Goal: Task Accomplishment & Management: Use online tool/utility

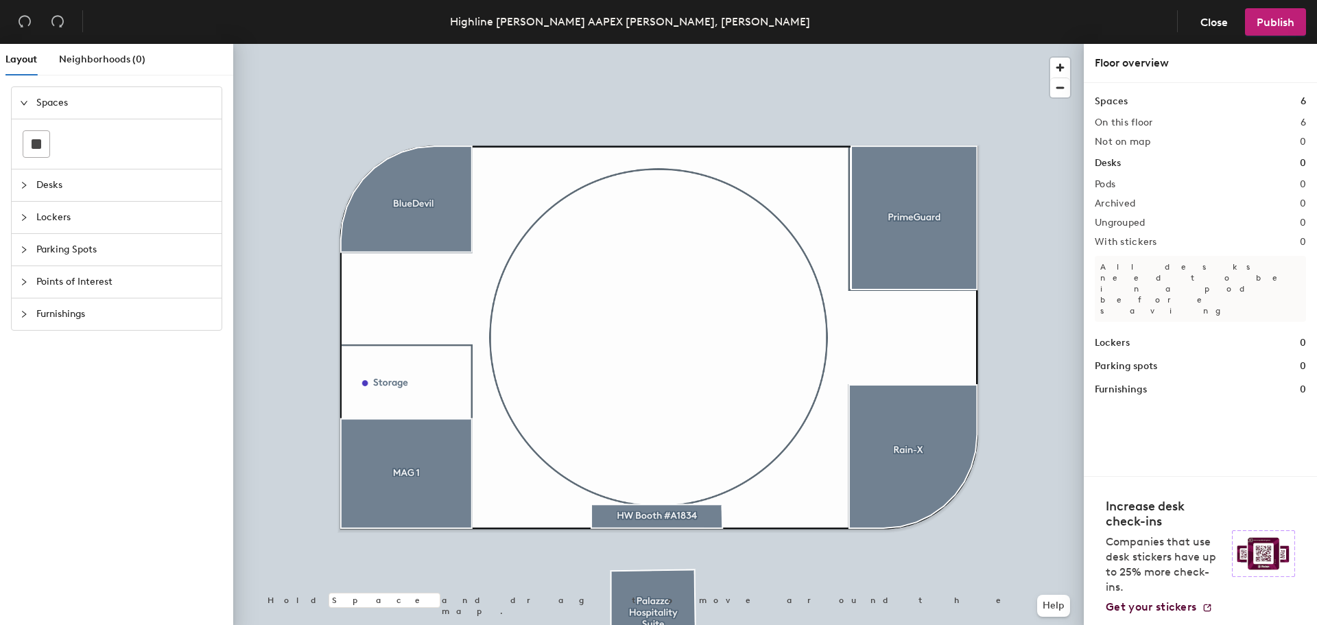
click at [1123, 127] on h2 "On this floor" at bounding box center [1124, 122] width 58 height 11
click at [1115, 99] on h1 "Spaces" at bounding box center [1111, 101] width 33 height 15
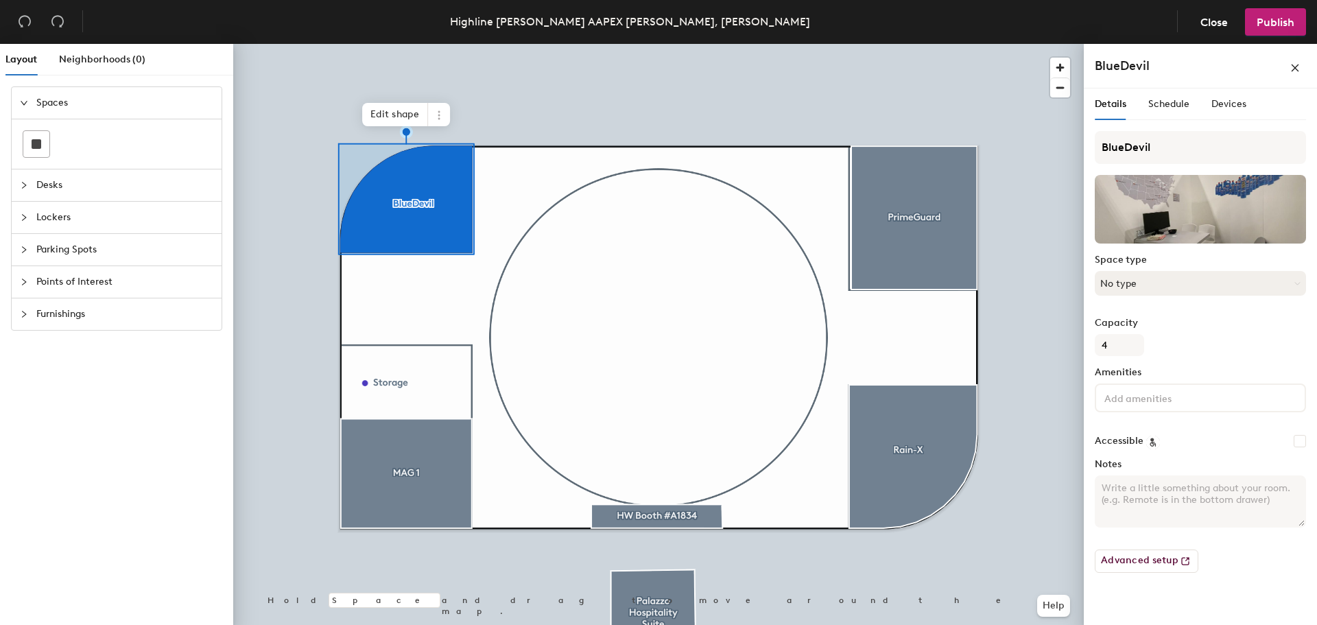
click at [1129, 285] on button "No type" at bounding box center [1200, 283] width 211 height 25
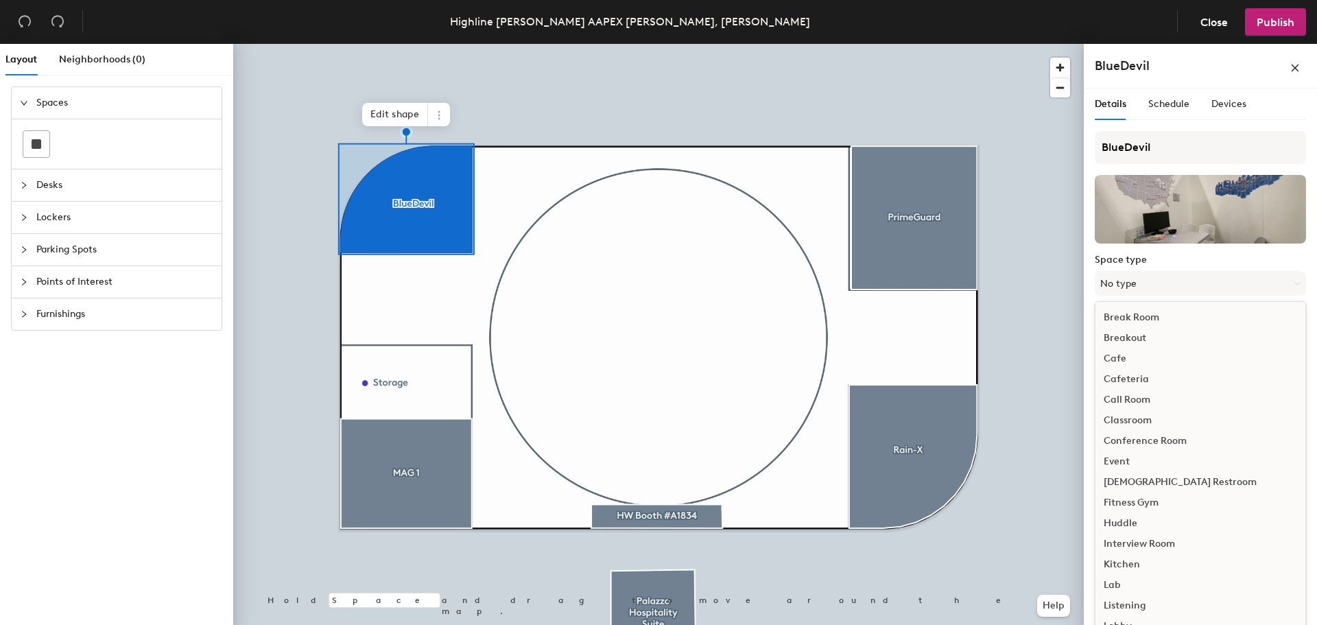
click at [1196, 62] on div "BlueDevil" at bounding box center [1200, 66] width 211 height 22
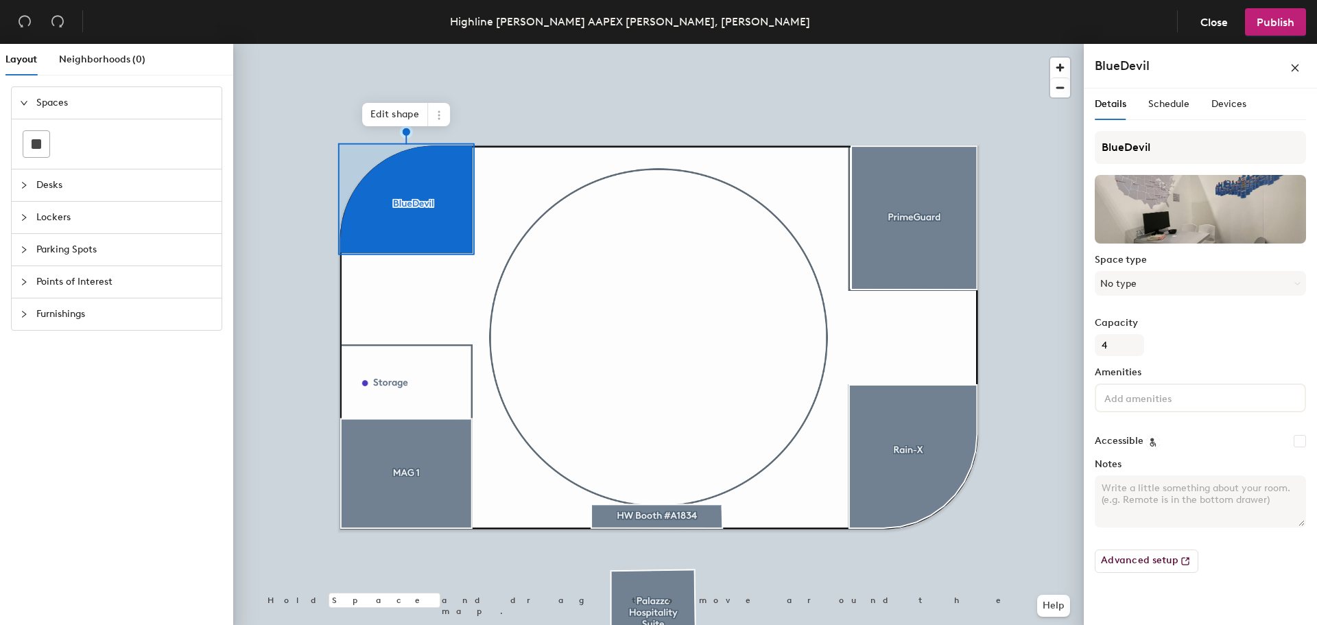
click at [1129, 399] on input at bounding box center [1164, 397] width 124 height 16
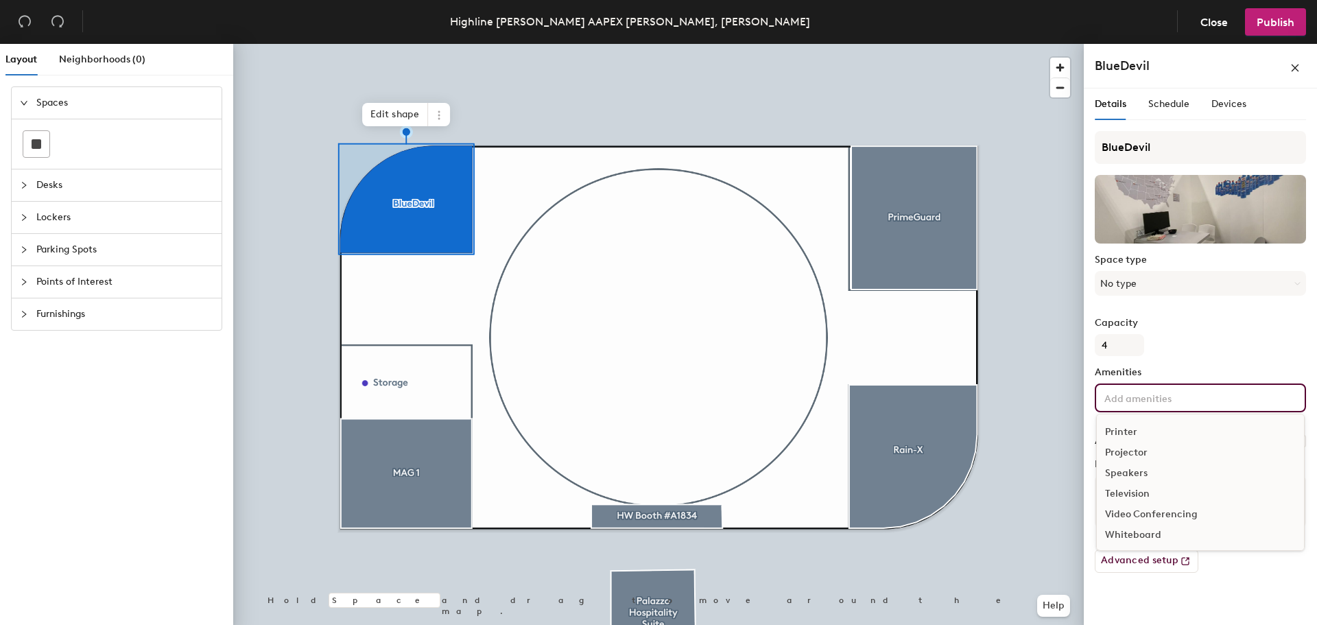
scroll to position [102, 0]
click at [1137, 471] on div "Speakers" at bounding box center [1200, 472] width 207 height 21
click at [1137, 483] on div "Projector" at bounding box center [1200, 493] width 207 height 21
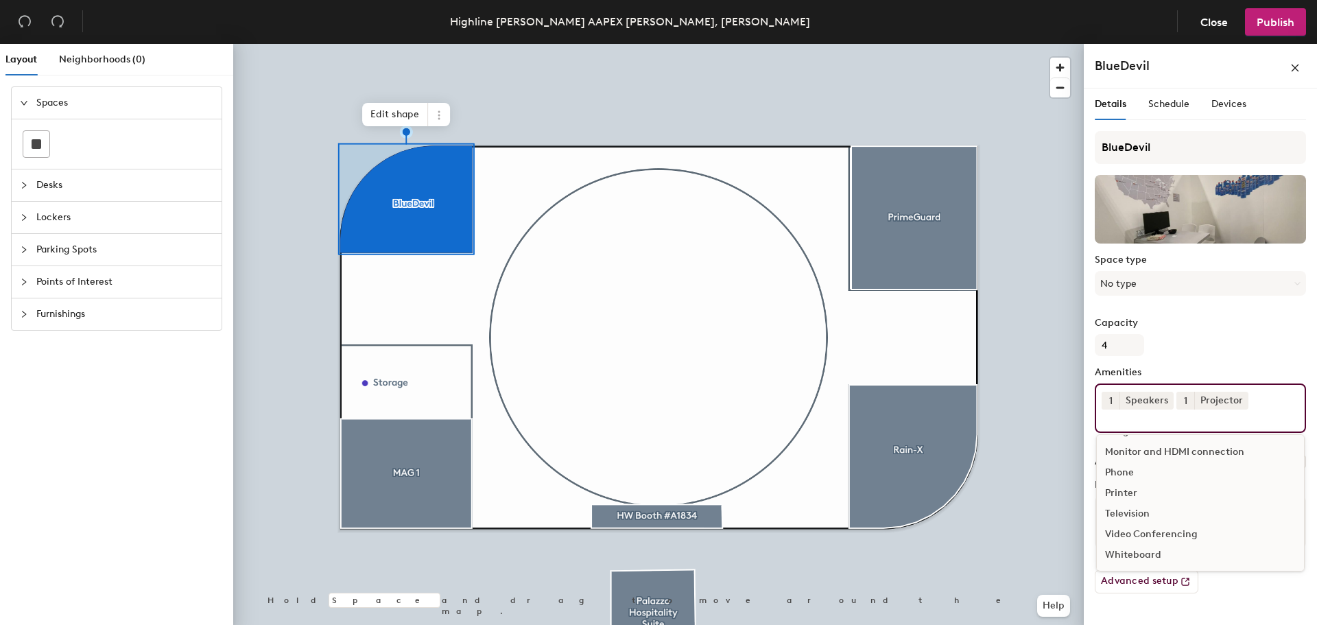
scroll to position [60, 0]
click at [1166, 399] on icon at bounding box center [1167, 400] width 10 height 10
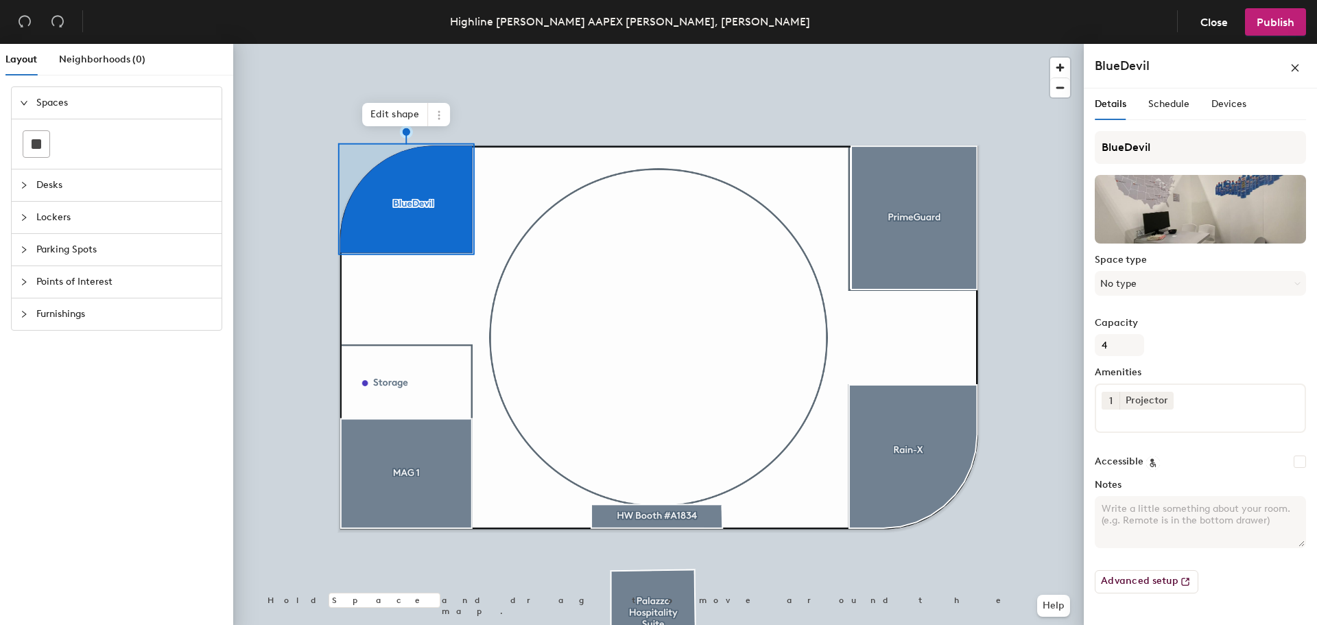
click at [1166, 399] on icon at bounding box center [1166, 399] width 5 height 5
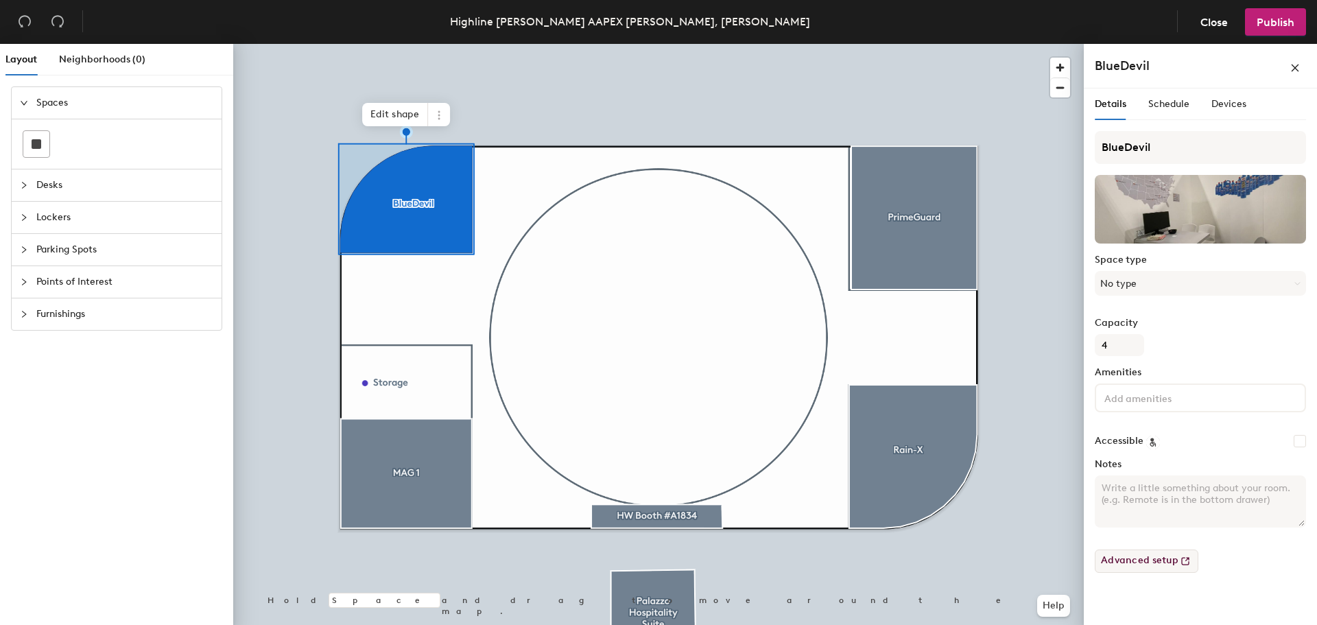
click at [1145, 565] on button "Advanced setup" at bounding box center [1147, 561] width 104 height 23
